Goal: Find specific page/section: Find specific page/section

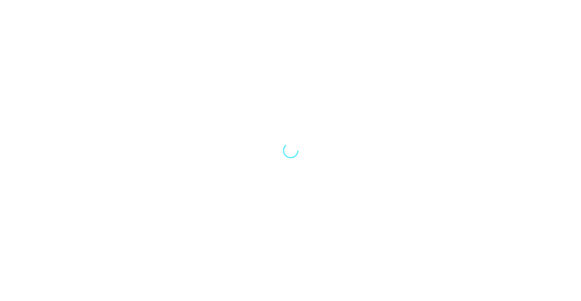
select select "Song"
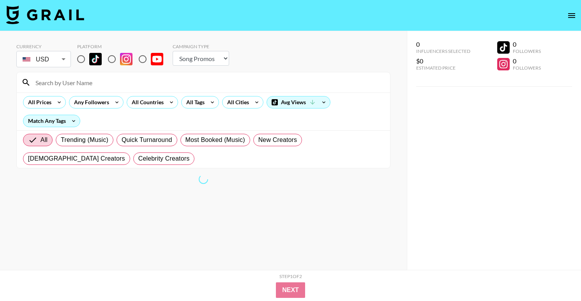
click at [82, 60] on input "radio" at bounding box center [81, 59] width 16 height 16
radio input "true"
click at [59, 84] on input at bounding box center [208, 82] width 354 height 12
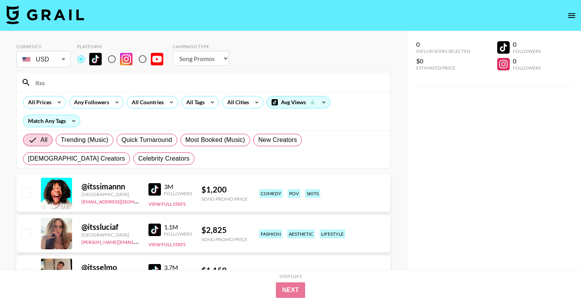
drag, startPoint x: 57, startPoint y: 86, endPoint x: -14, endPoint y: 83, distance: 70.9
click at [0, 83] on html "Currency USD USD ​ Platform Campaign Type Choose Type... Song Promos Brand Prom…" at bounding box center [290, 274] width 581 height 549
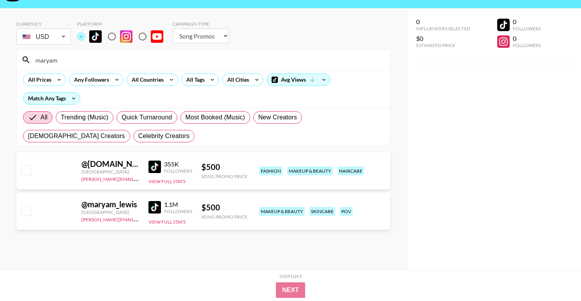
scroll to position [23, 0]
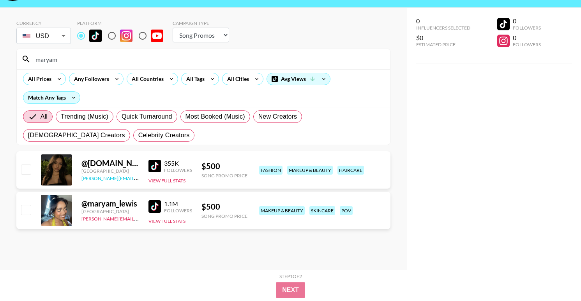
type input "maryam"
click at [104, 163] on div "@ [DOMAIN_NAME]" at bounding box center [110, 164] width 58 height 10
click at [155, 169] on img at bounding box center [154, 166] width 12 height 12
click at [165, 179] on button "View Full Stats" at bounding box center [166, 181] width 37 height 6
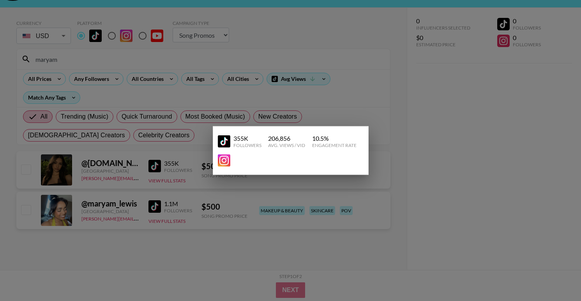
click at [385, 179] on div at bounding box center [290, 150] width 581 height 301
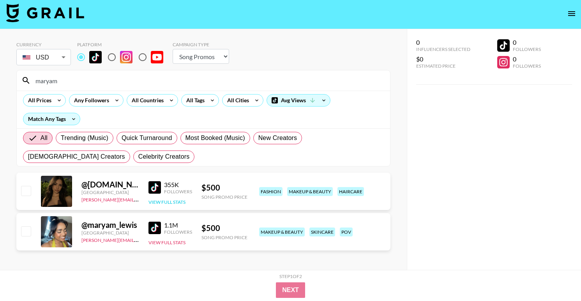
scroll to position [0, 0]
